Goal: Find specific page/section: Find specific page/section

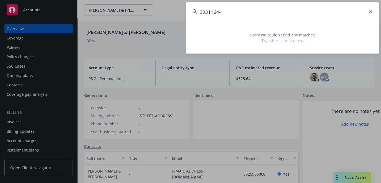
type input "39311644"
drag, startPoint x: 230, startPoint y: 15, endPoint x: 99, endPoint y: 12, distance: 130.6
click at [99, 12] on div "39311644 Sorry we couldn’t find any matches Try other search terms" at bounding box center [190, 91] width 381 height 183
paste input "Galactic Resource Advancement"
type input "Galactic Resource Advancement"
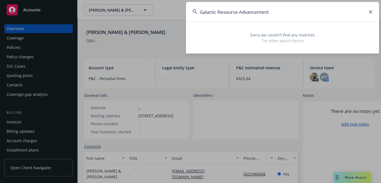
drag, startPoint x: 281, startPoint y: 10, endPoint x: 52, endPoint y: 11, distance: 228.9
click at [52, 11] on div "Galactic Resource Advancement Sorry we couldn’t find any matches Try other sear…" at bounding box center [190, 91] width 381 height 183
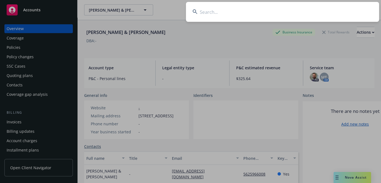
paste input "TJ-GLSA-8E090163-20"
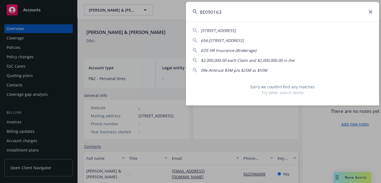
drag, startPoint x: 238, startPoint y: 18, endPoint x: -6, endPoint y: 20, distance: 243.2
click at [0, 20] on html "Accounts Overview Coverage Policies Policy changes SSC Cases Quoting plans Cont…" at bounding box center [190, 91] width 381 height 183
paste input "Great Northern Corporation"
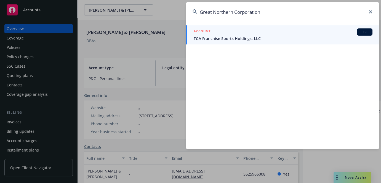
drag, startPoint x: 264, startPoint y: 11, endPoint x: 235, endPoint y: 7, distance: 29.2
click at [235, 7] on input "Great Northern Corporation" at bounding box center [282, 12] width 193 height 20
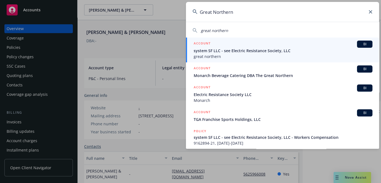
click at [213, 30] on span "great northern" at bounding box center [214, 30] width 27 height 5
type input "great northern"
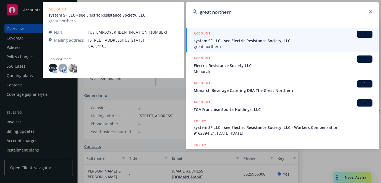
click at [259, 39] on span "system SF LLC - see Electric Resistance Society, LLC" at bounding box center [283, 41] width 179 height 6
